Goal: Task Accomplishment & Management: Use online tool/utility

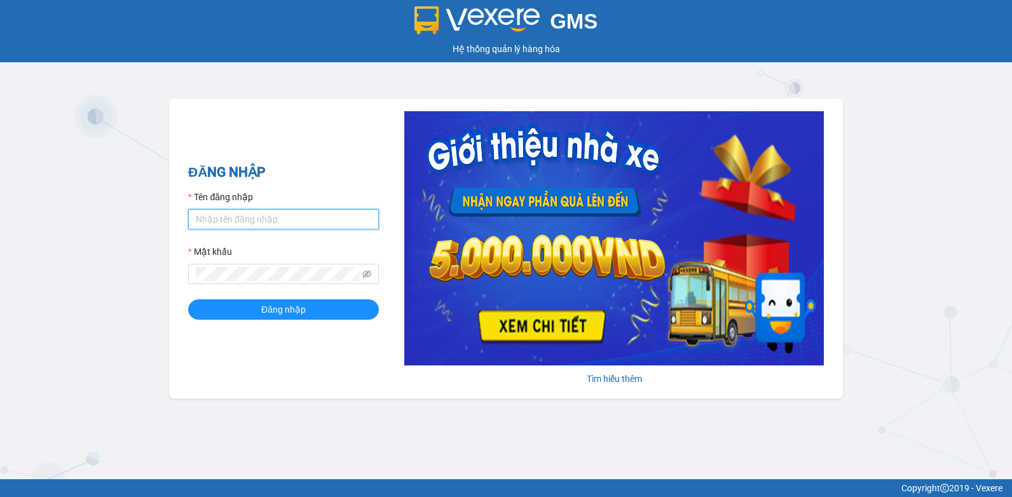
type input "tkc.vinhquang"
click at [249, 326] on div "ĐĂNG NHẬP Tên đăng nhập tkc.vinhquang Mật khẩu Đăng nhập" at bounding box center [283, 248] width 191 height 173
click at [255, 323] on div "ĐĂNG NHẬP Tên đăng nhập tkc.vinhquang Mật khẩu Đăng nhập" at bounding box center [283, 248] width 191 height 173
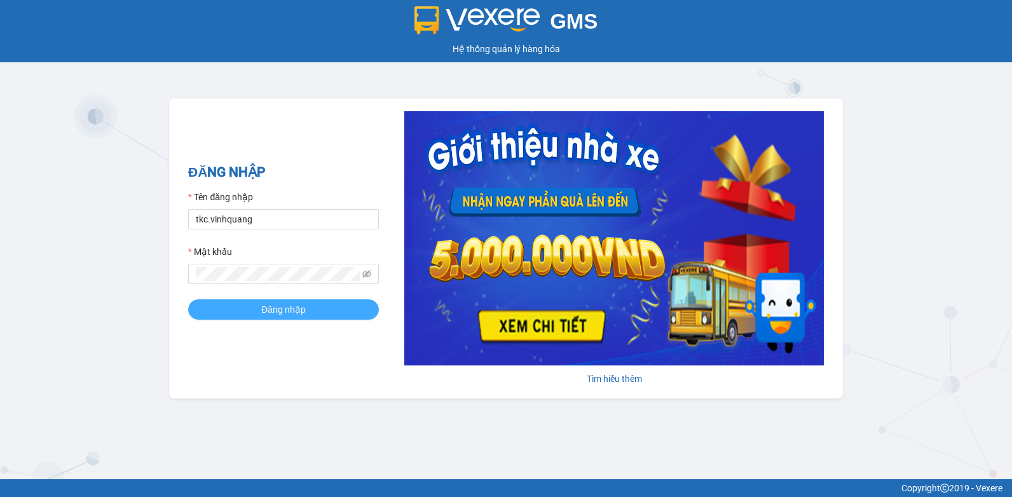
click at [256, 319] on button "Đăng nhập" at bounding box center [283, 310] width 191 height 20
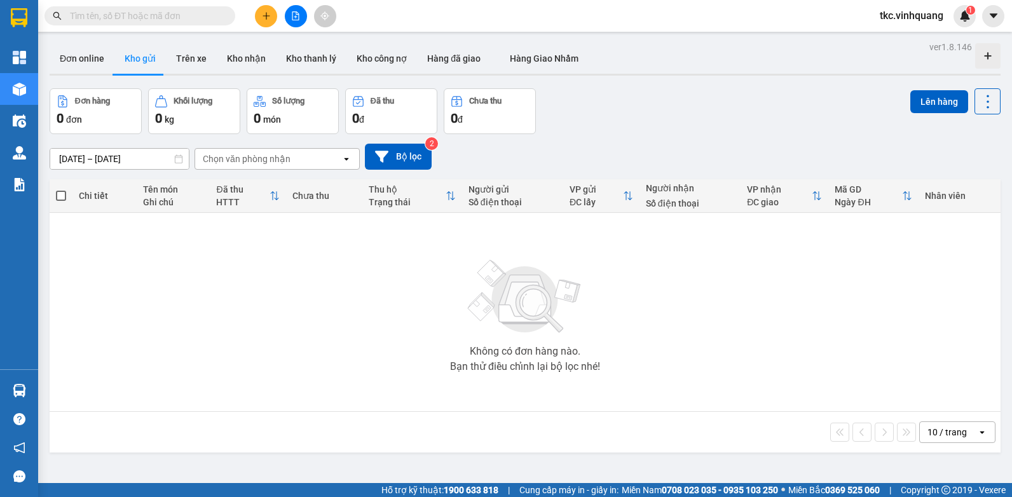
click at [164, 18] on input "text" at bounding box center [145, 16] width 150 height 14
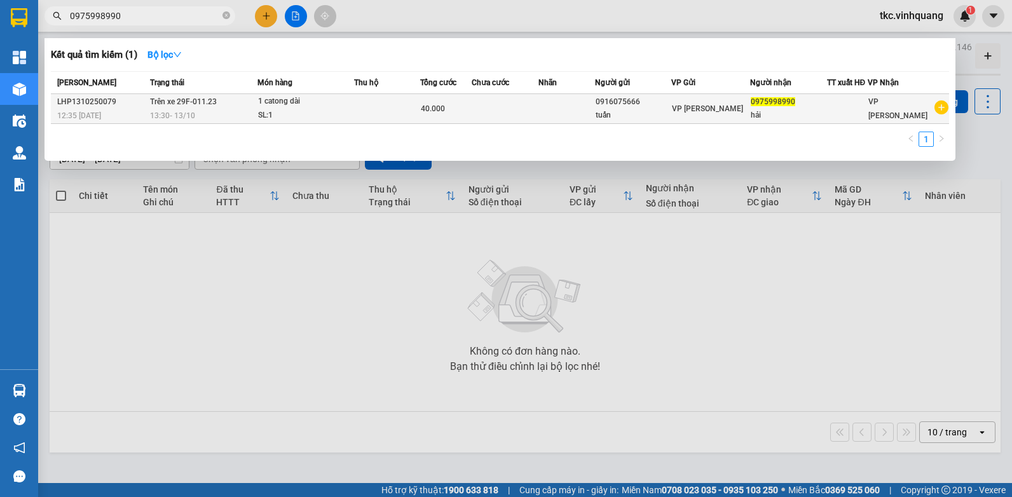
type input "0975998990"
click at [241, 112] on div "13:30 [DATE]" at bounding box center [203, 116] width 107 height 14
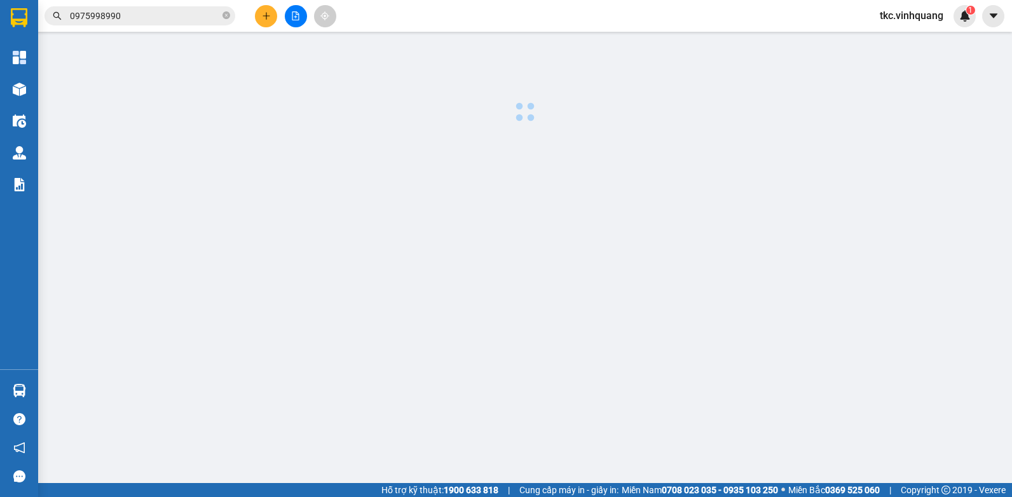
click at [151, 15] on input "0975998990" at bounding box center [145, 16] width 150 height 14
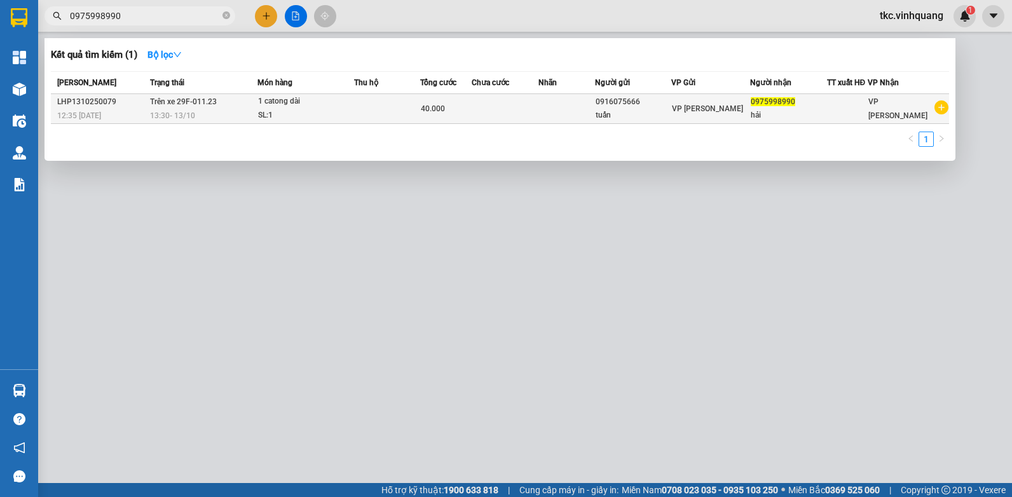
click at [285, 116] on div "SL: 1" at bounding box center [305, 116] width 95 height 14
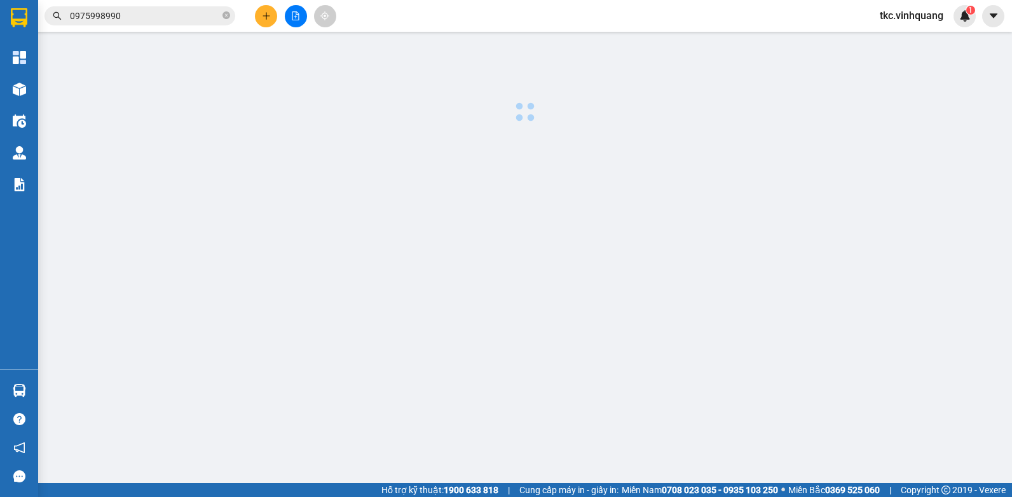
click at [167, 17] on input "0975998990" at bounding box center [145, 16] width 150 height 14
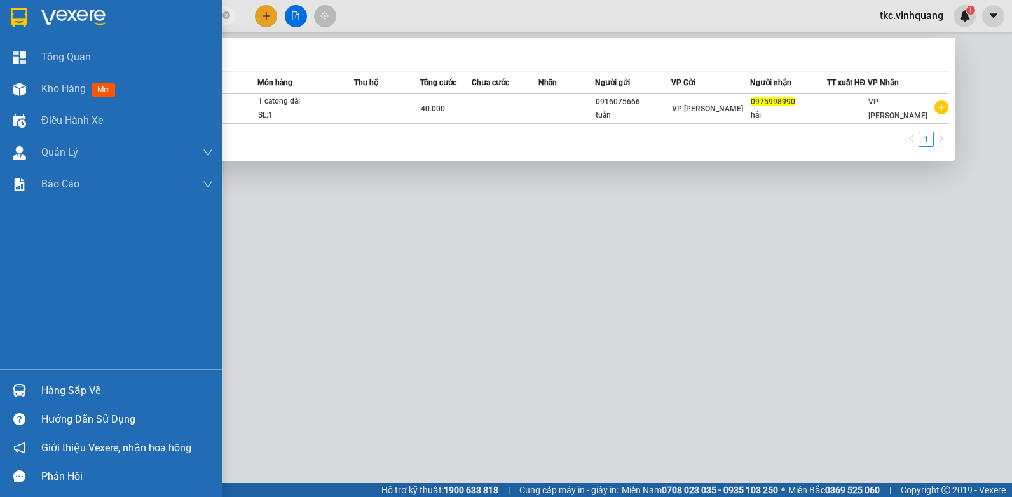
click at [12, 400] on div at bounding box center [19, 391] width 22 height 22
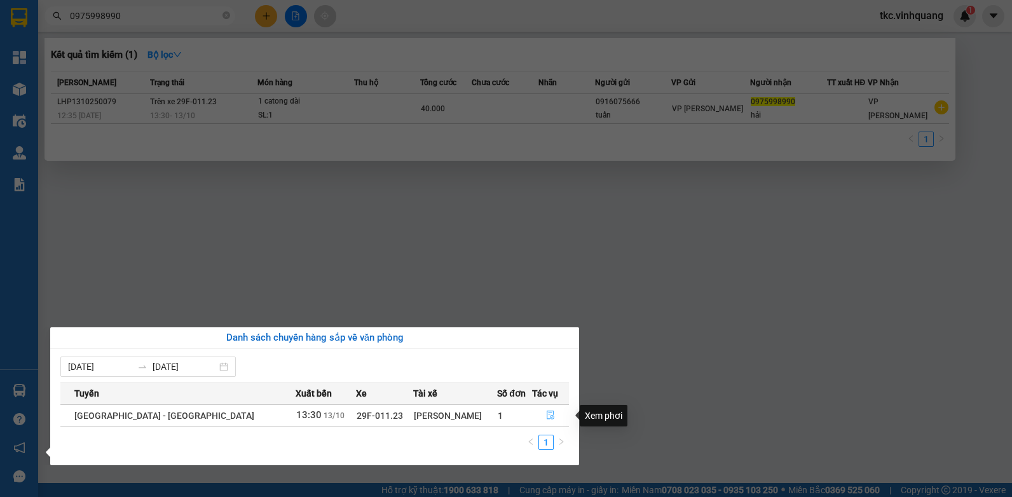
click at [549, 414] on button "button" at bounding box center [551, 416] width 36 height 20
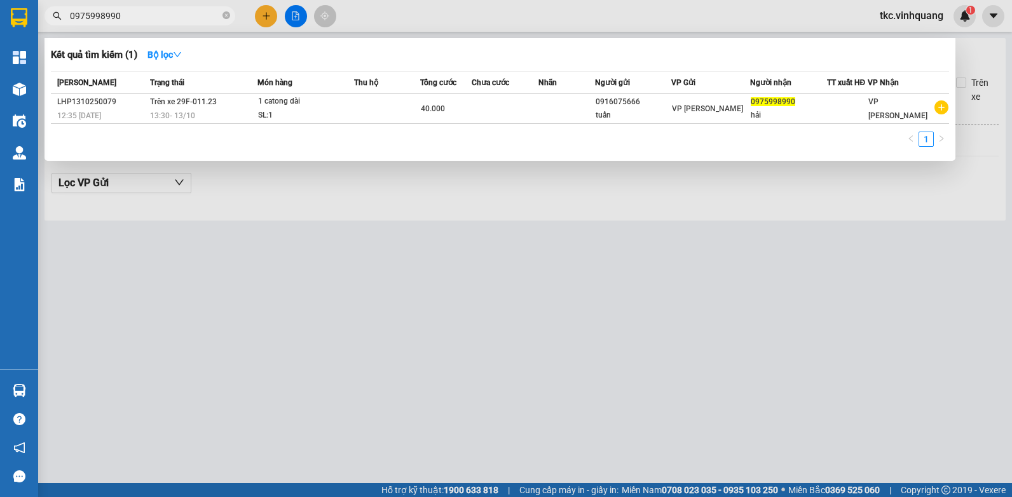
click at [635, 295] on div at bounding box center [506, 248] width 1012 height 497
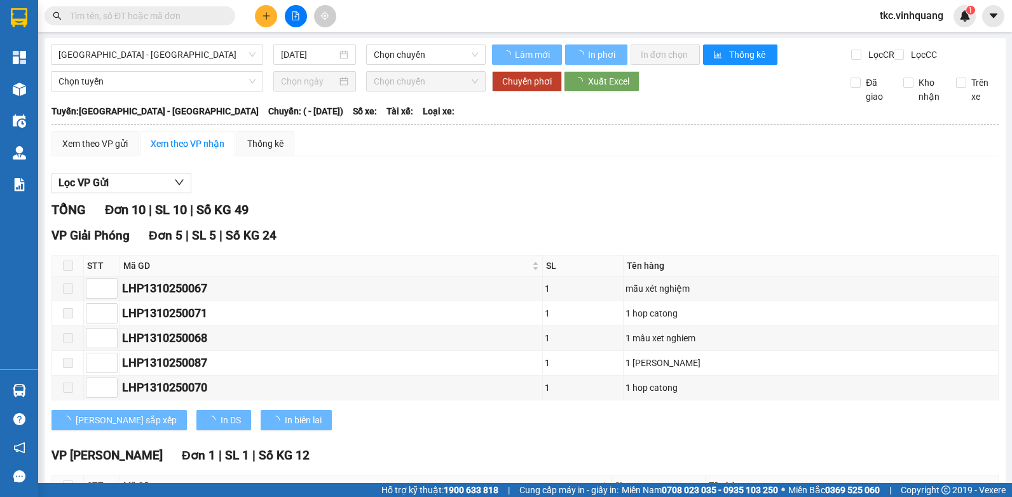
type input "[DATE]"
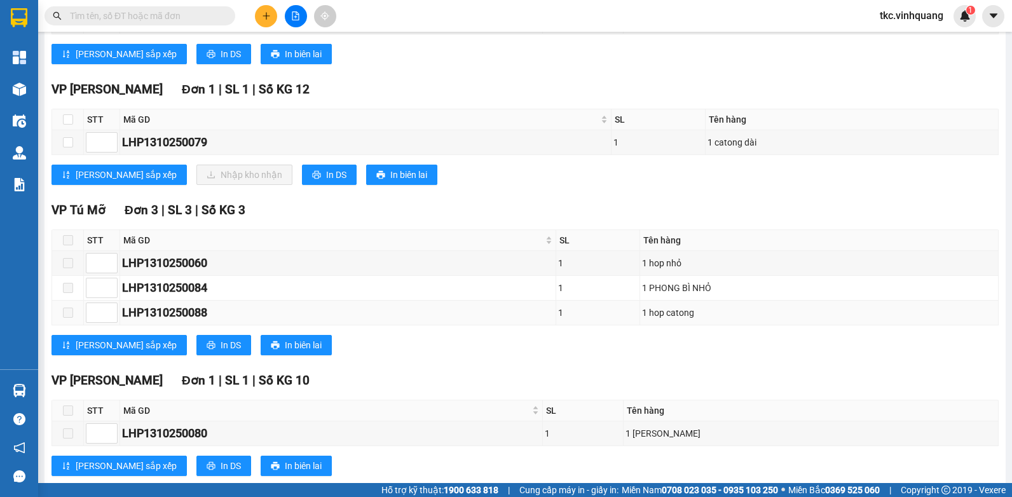
scroll to position [215, 0]
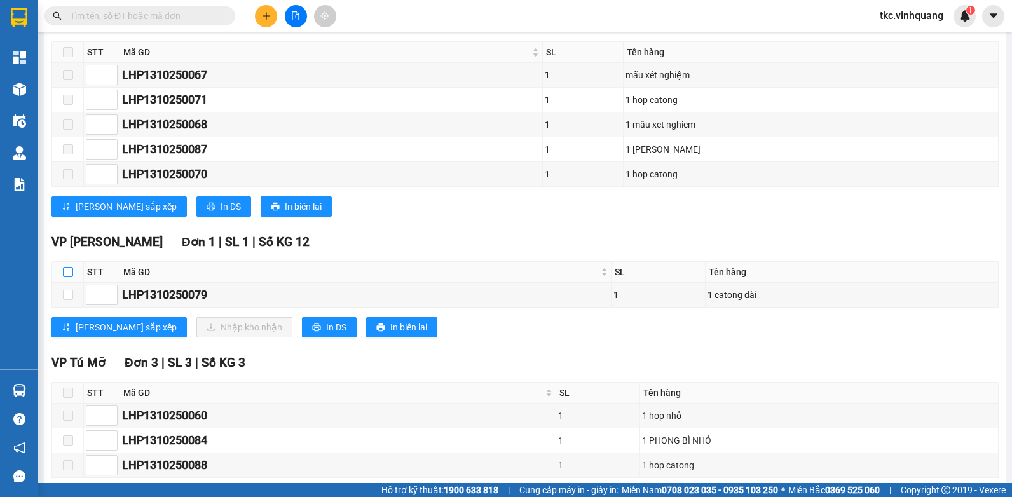
drag, startPoint x: 68, startPoint y: 277, endPoint x: 77, endPoint y: 280, distance: 9.3
click at [67, 277] on input "checkbox" at bounding box center [68, 272] width 10 height 10
checkbox input "true"
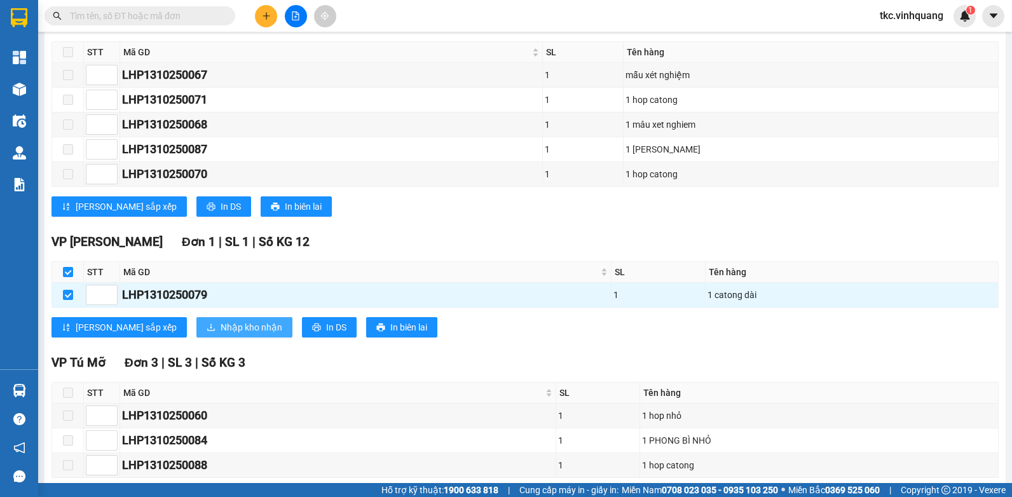
click at [221, 335] on span "Nhập kho nhận" at bounding box center [252, 328] width 62 height 14
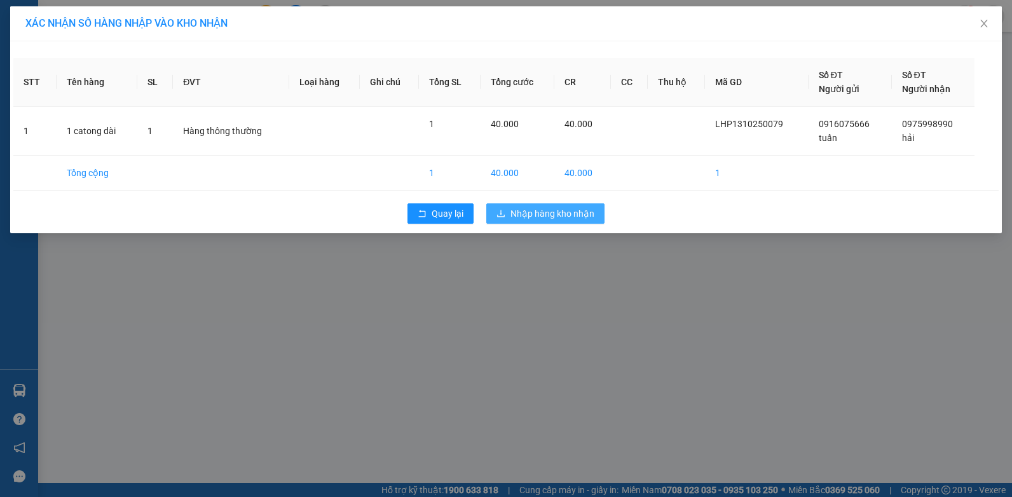
click at [534, 219] on span "Nhập hàng kho nhận" at bounding box center [553, 214] width 84 height 14
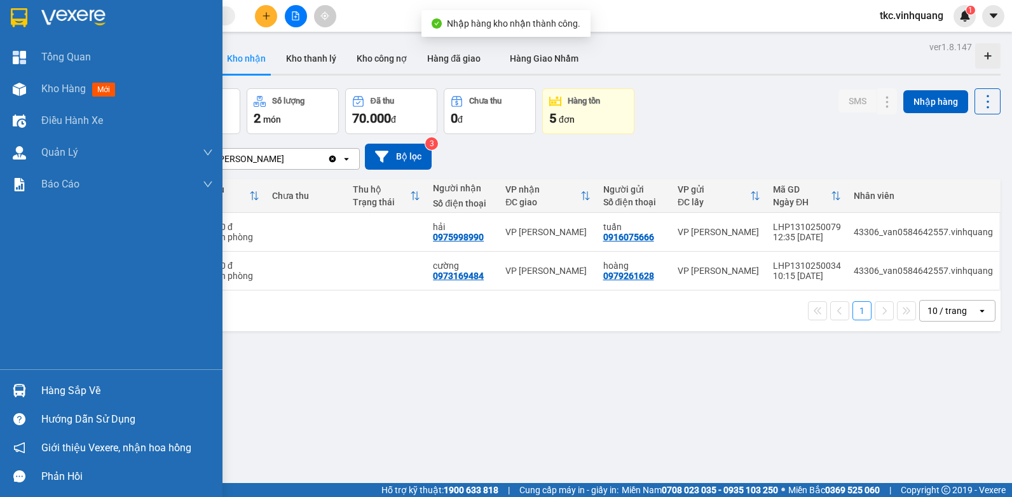
click at [13, 377] on div "Hàng sắp về" at bounding box center [111, 390] width 223 height 29
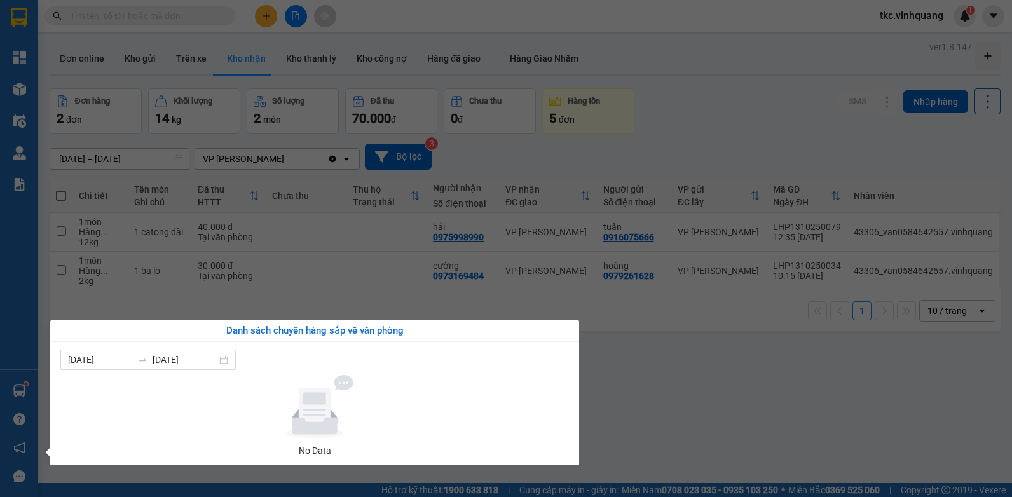
click at [693, 369] on section "Kết quả tìm kiếm ( 0 ) Bộ lọc No Data tkc.vinhquang 1 Tổng Quan Kho hàng mới Đi…" at bounding box center [506, 248] width 1012 height 497
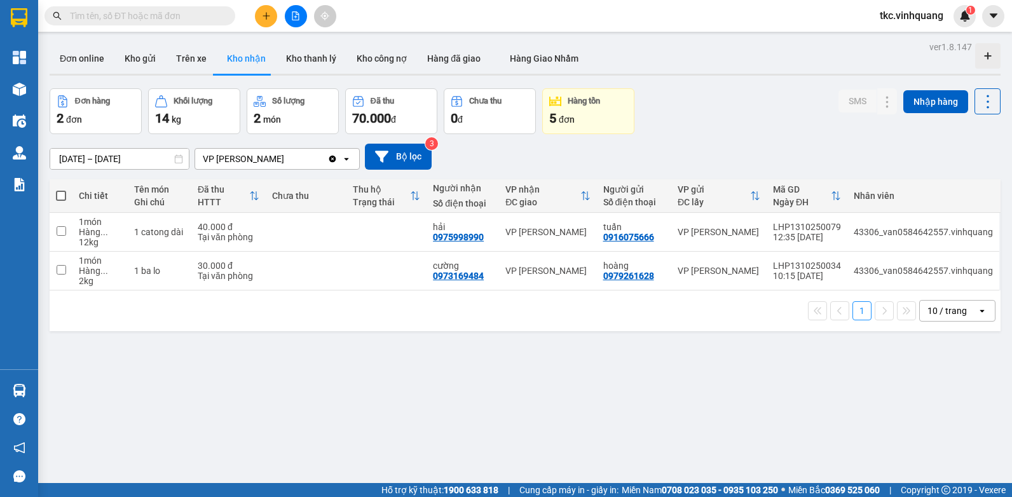
click at [161, 19] on input "text" at bounding box center [145, 16] width 150 height 14
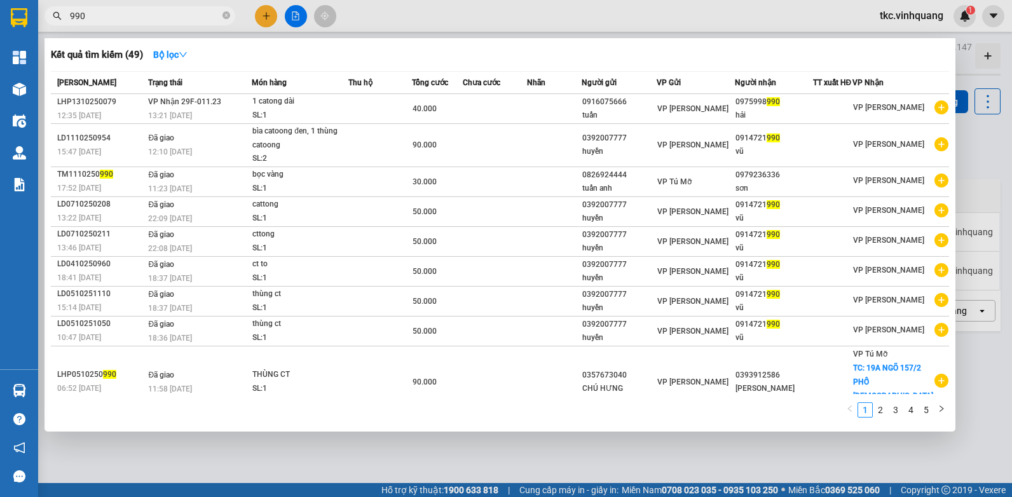
type input "990"
click at [374, 418] on div "1 2 3 4 5" at bounding box center [500, 413] width 899 height 23
click at [225, 18] on icon "close-circle" at bounding box center [227, 15] width 8 height 8
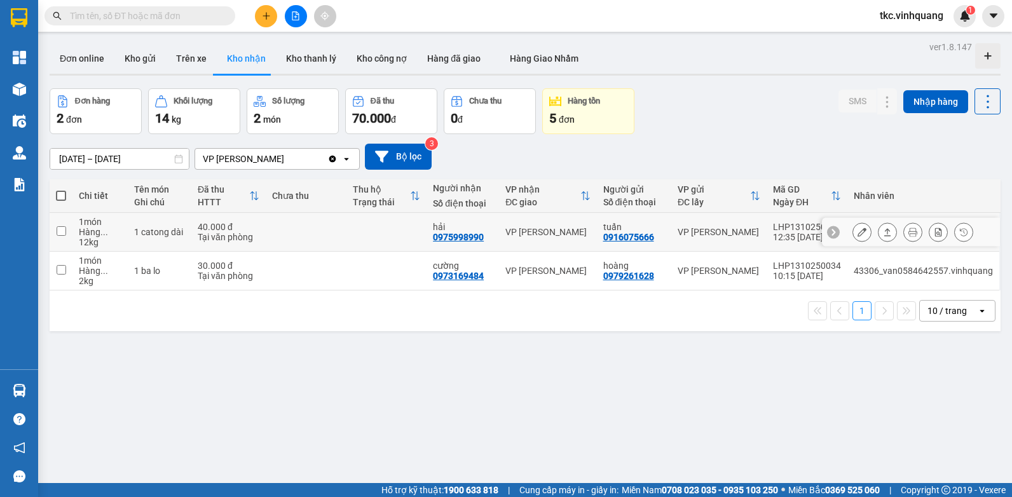
click at [255, 244] on td "40.000 đ Tại văn phòng" at bounding box center [228, 232] width 74 height 39
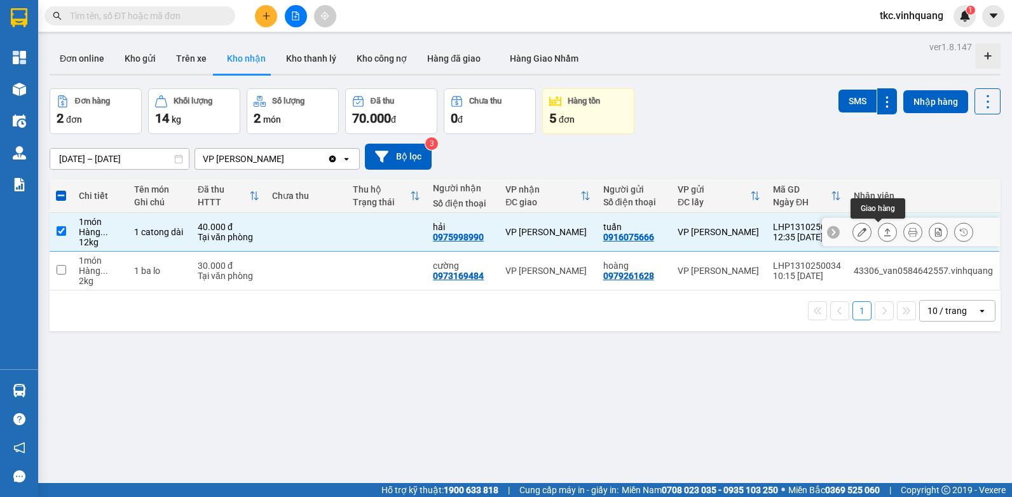
click at [883, 230] on icon at bounding box center [887, 232] width 9 height 9
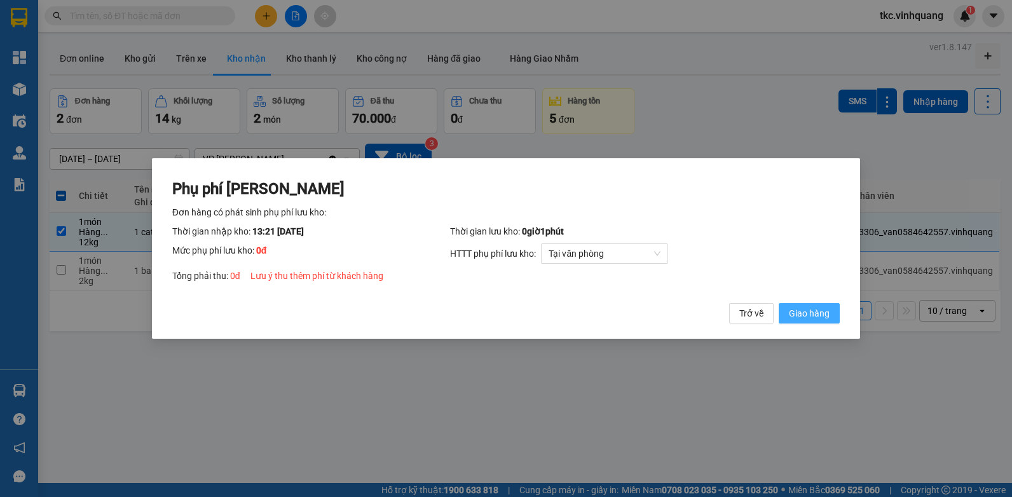
click at [803, 317] on span "Giao hàng" at bounding box center [809, 314] width 41 height 14
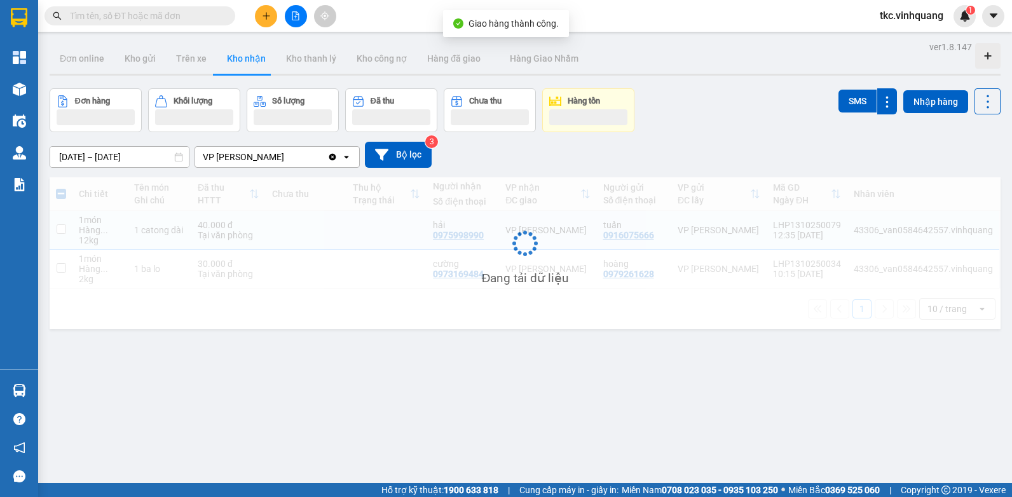
checkbox input "false"
